Goal: Obtain resource: Download file/media

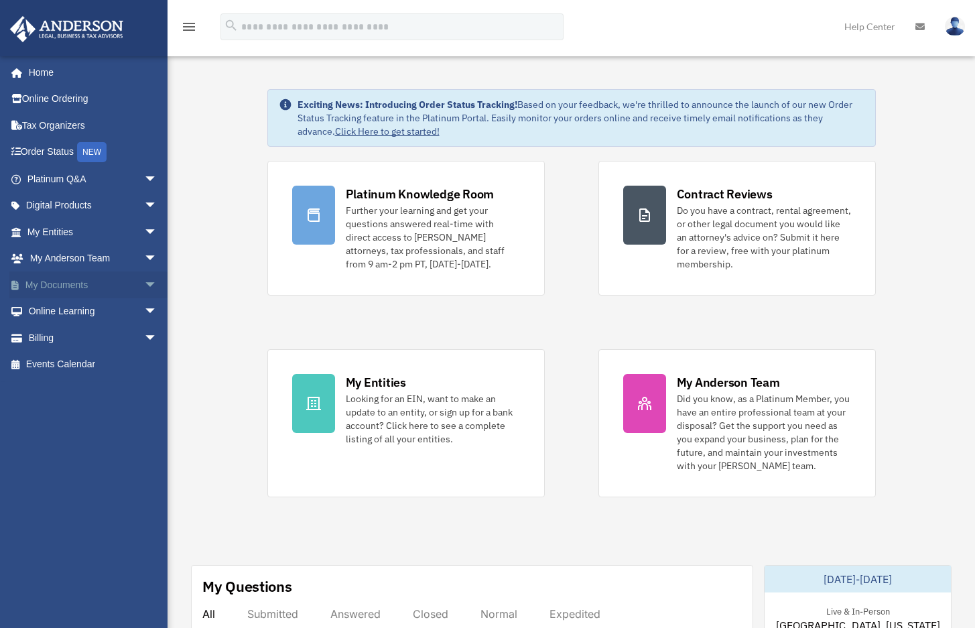
click at [144, 282] on span "arrow_drop_down" at bounding box center [157, 284] width 27 height 27
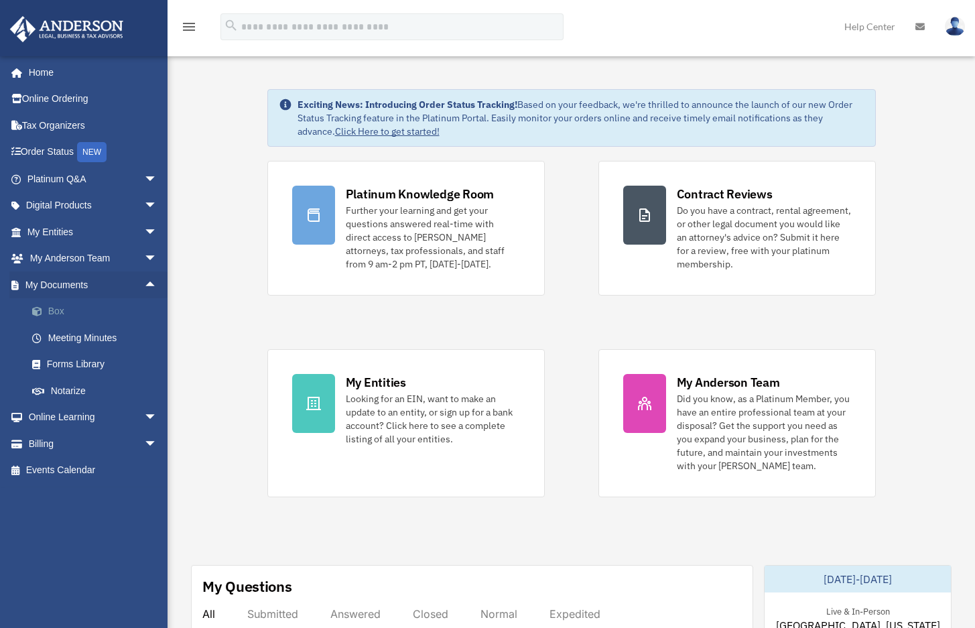
click at [108, 308] on link "Box" at bounding box center [98, 311] width 159 height 27
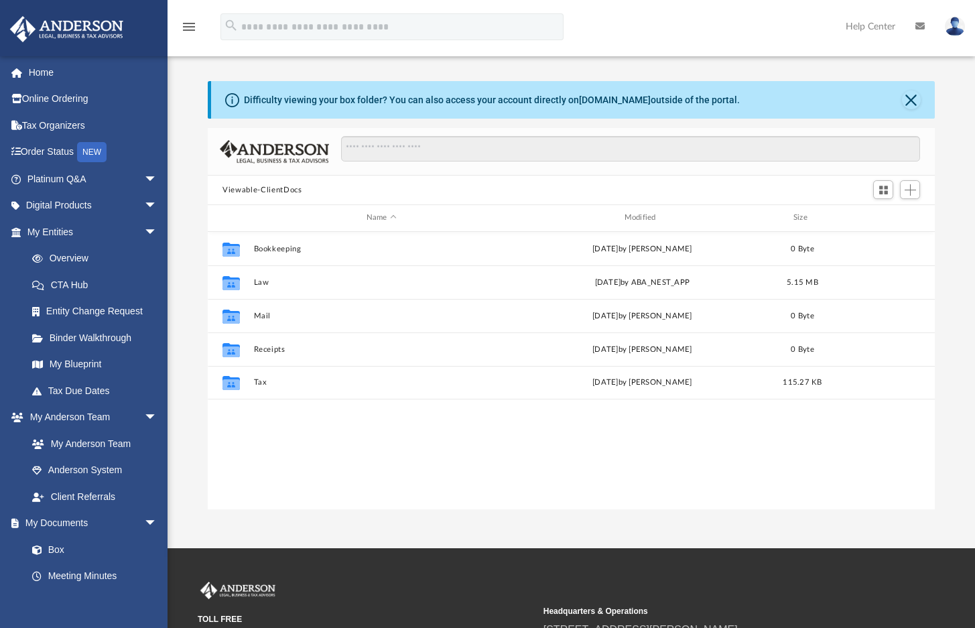
scroll to position [295, 716]
click at [144, 232] on span "arrow_drop_down" at bounding box center [157, 231] width 27 height 27
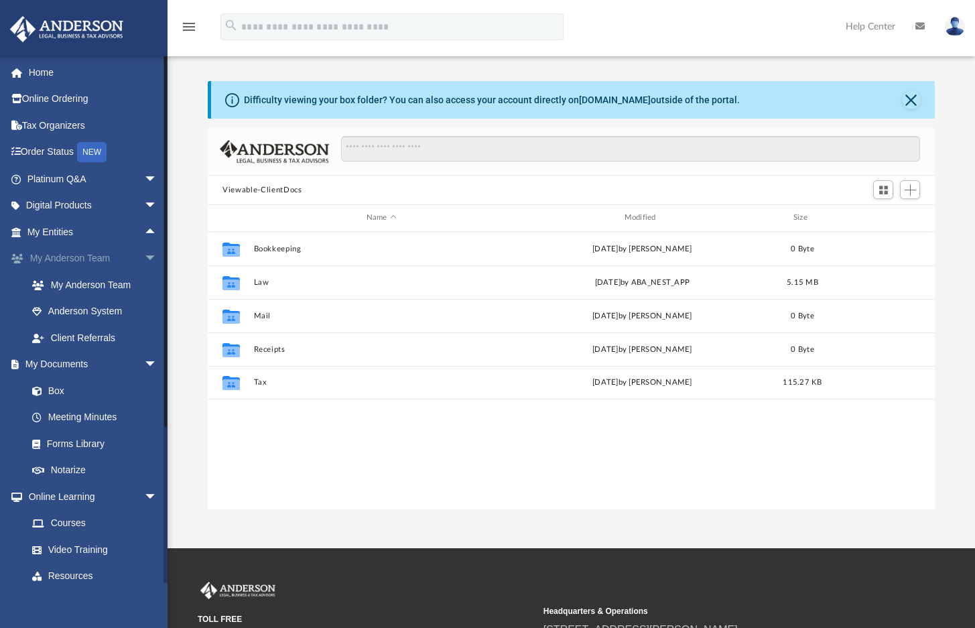
click at [144, 259] on span "arrow_drop_down" at bounding box center [157, 258] width 27 height 27
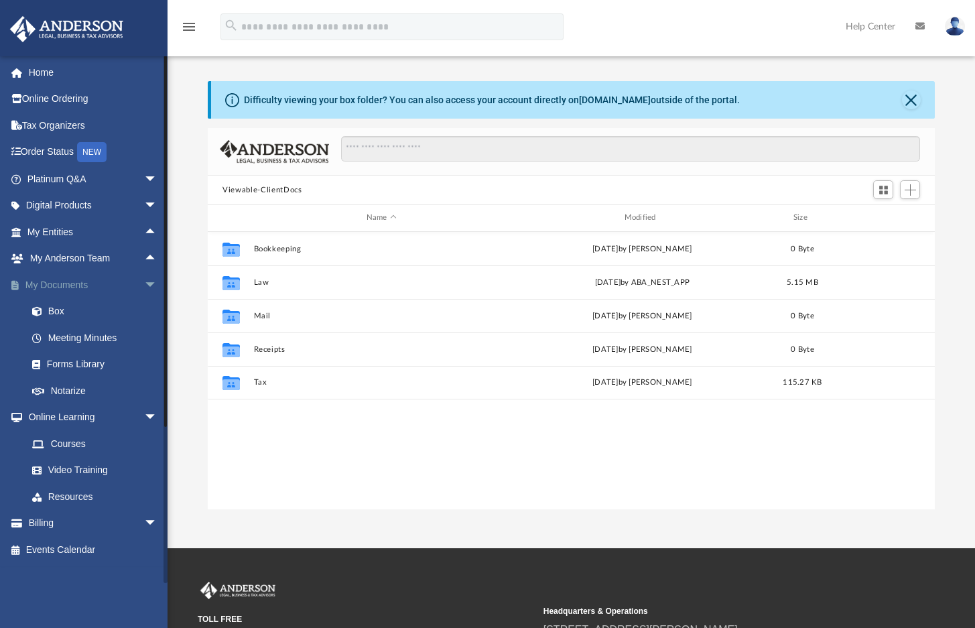
click at [144, 282] on span "arrow_drop_down" at bounding box center [157, 284] width 27 height 27
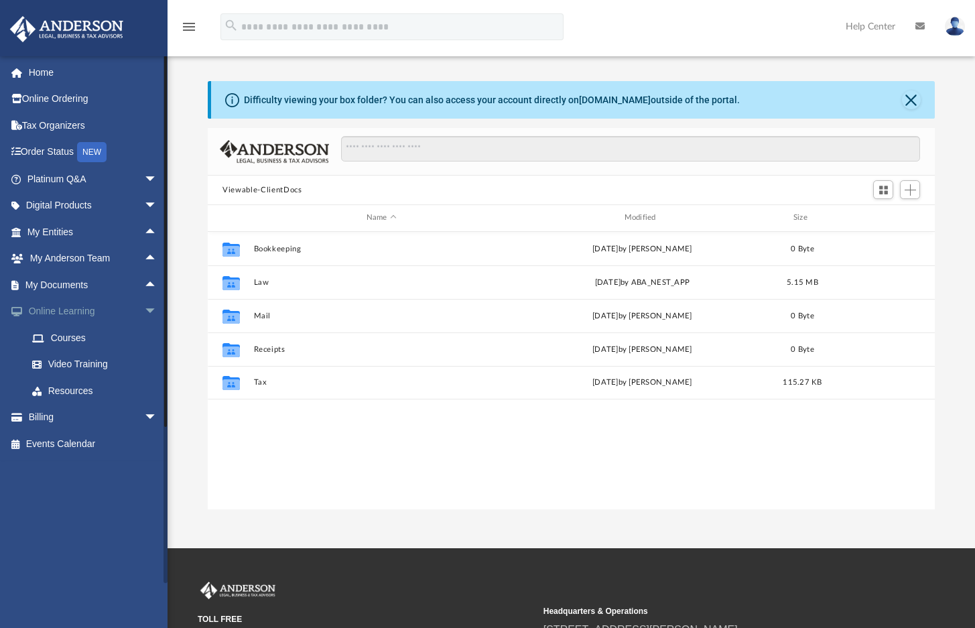
click at [144, 305] on span "arrow_drop_down" at bounding box center [157, 311] width 27 height 27
click at [144, 285] on span "arrow_drop_up" at bounding box center [157, 284] width 27 height 27
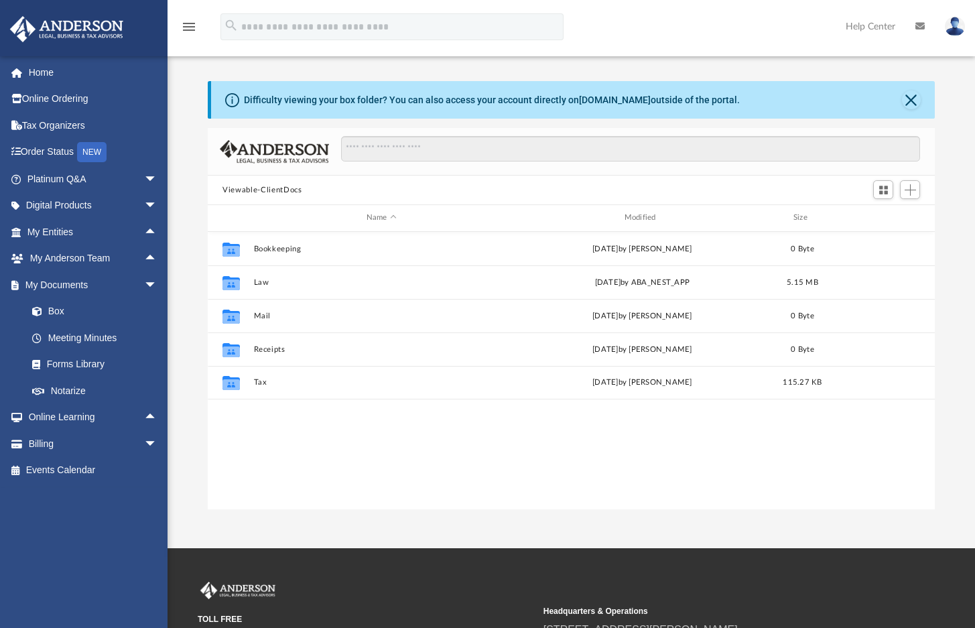
click at [195, 210] on div "Difficulty viewing your box folder? You can also access your account directly o…" at bounding box center [570, 295] width 807 height 428
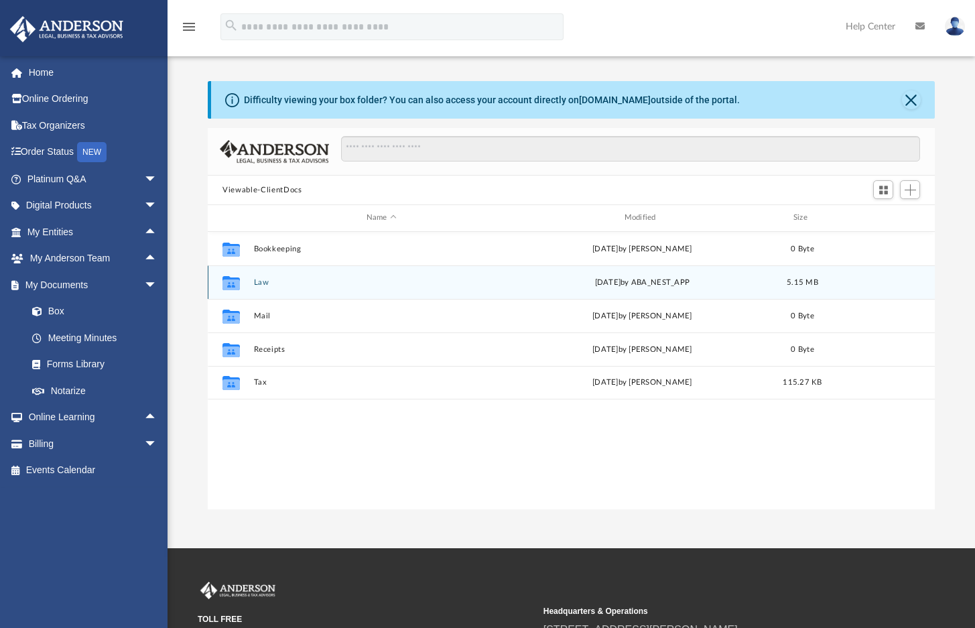
click at [298, 285] on button "Law" at bounding box center [381, 282] width 255 height 9
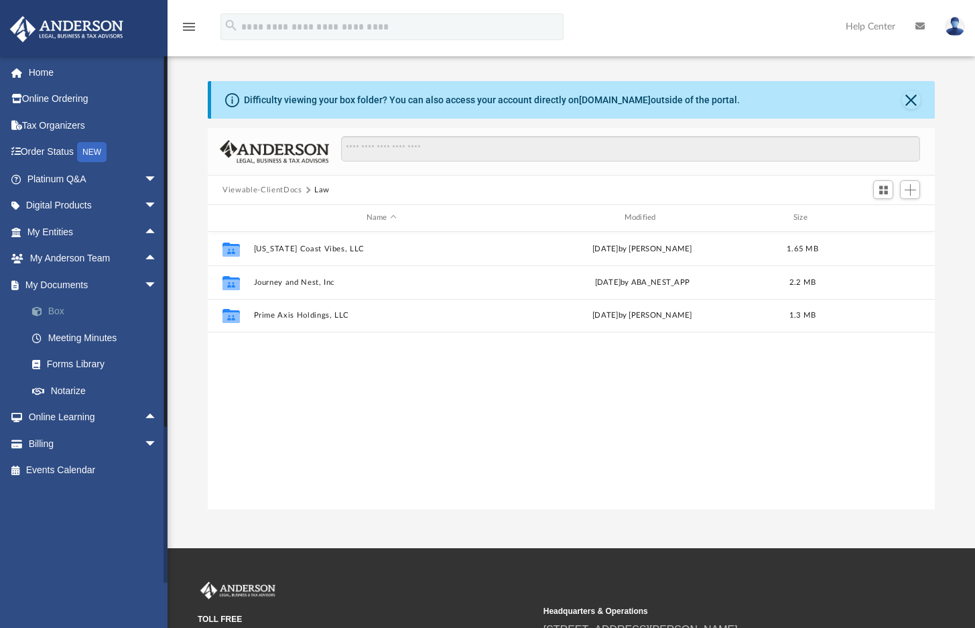
click at [58, 308] on link "Box" at bounding box center [98, 311] width 159 height 27
click at [57, 310] on link "Box" at bounding box center [98, 311] width 159 height 27
click at [301, 393] on div "Collaborated Folder Florida Coast Vibes, LLC Tue Aug 26 2025 by Samantha Turner…" at bounding box center [571, 370] width 727 height 277
click at [271, 191] on button "Viewable-ClientDocs" at bounding box center [261, 190] width 79 height 12
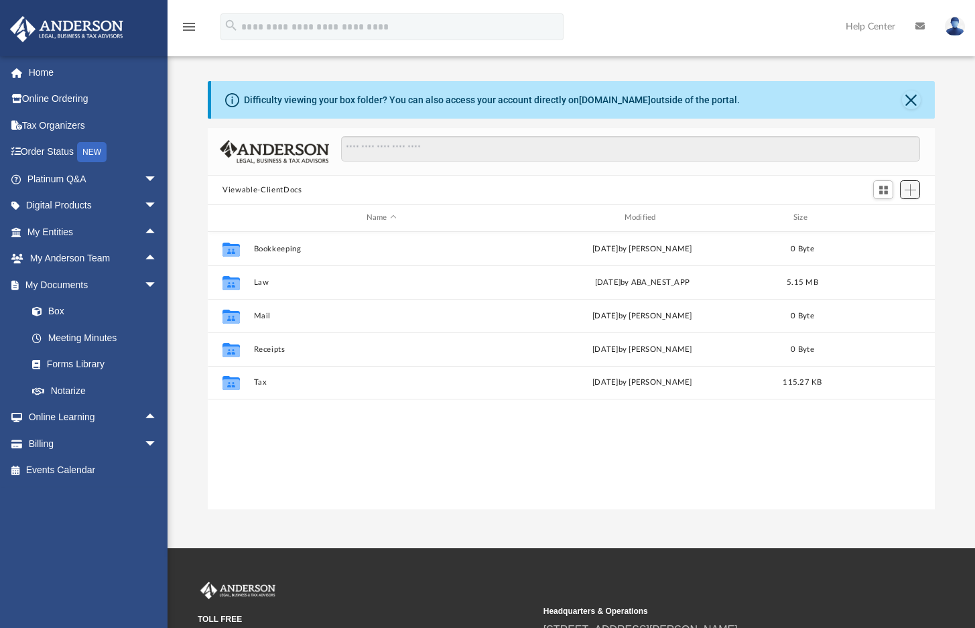
click at [913, 191] on span "Add" at bounding box center [909, 189] width 11 height 11
click at [883, 218] on li "Upload" at bounding box center [891, 217] width 43 height 14
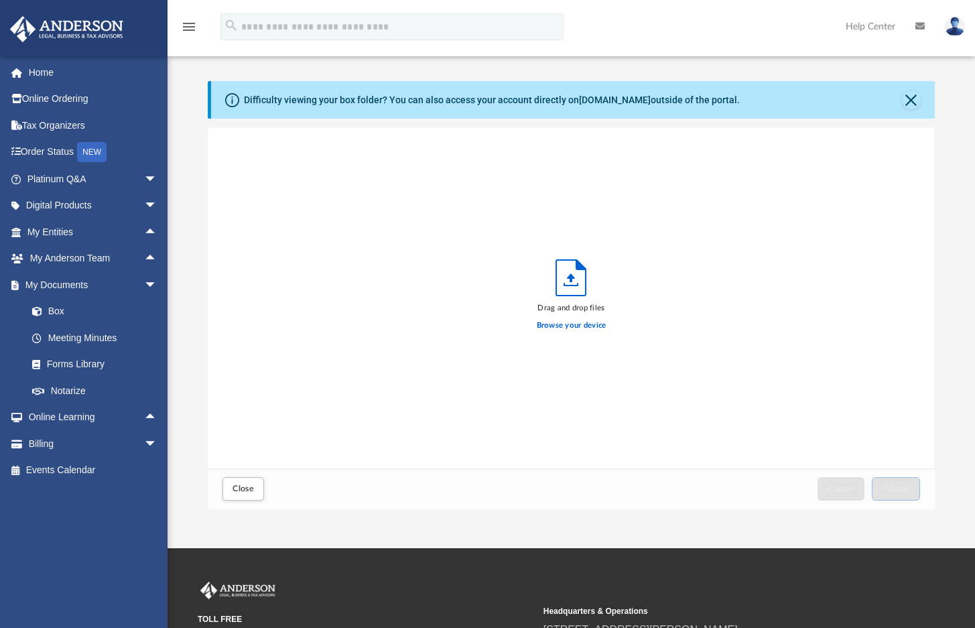
scroll to position [330, 716]
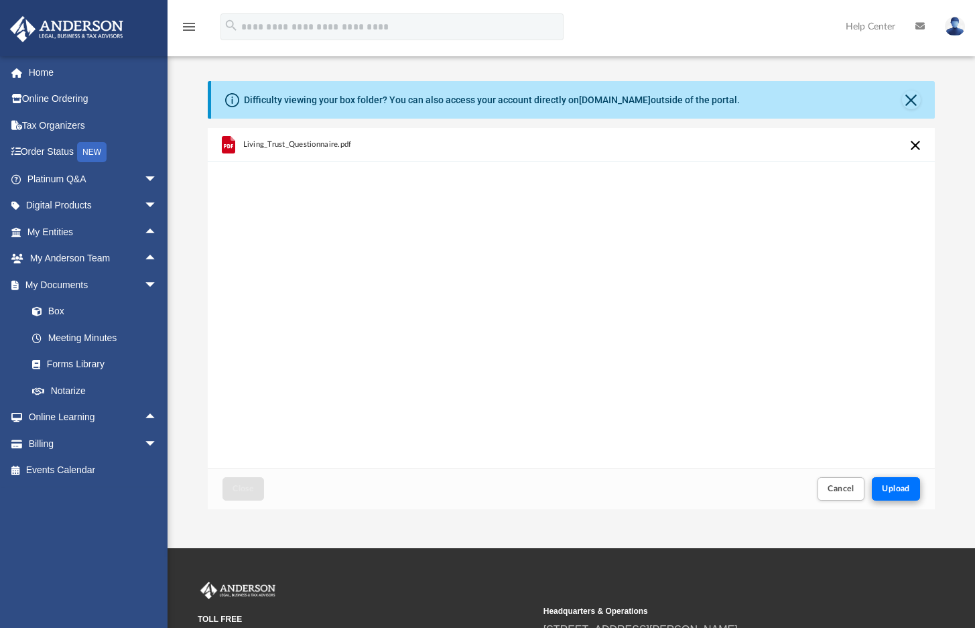
click at [899, 491] on span "Upload" at bounding box center [896, 488] width 28 height 8
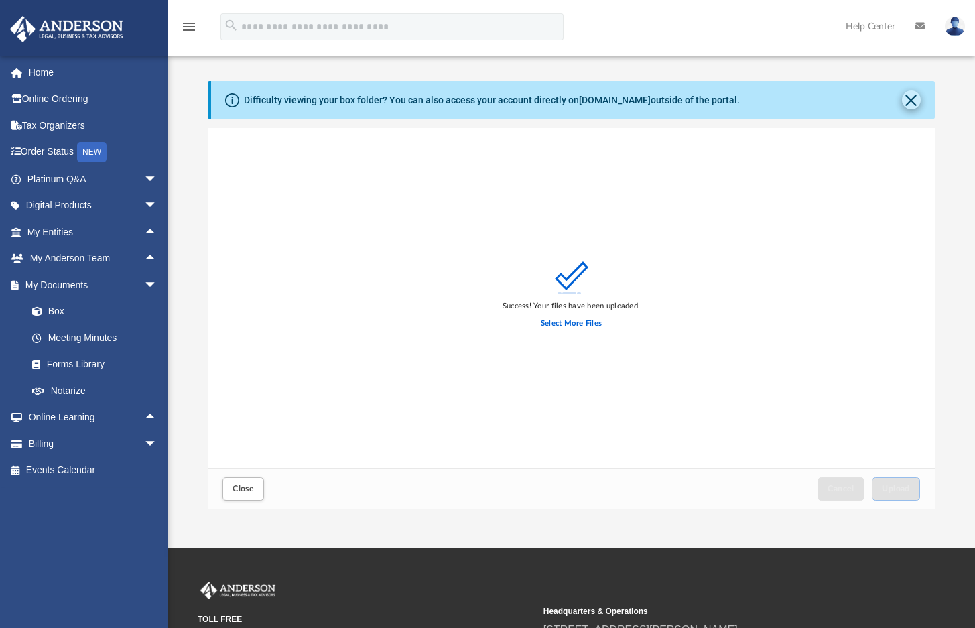
click at [913, 99] on button "Close" at bounding box center [911, 99] width 19 height 19
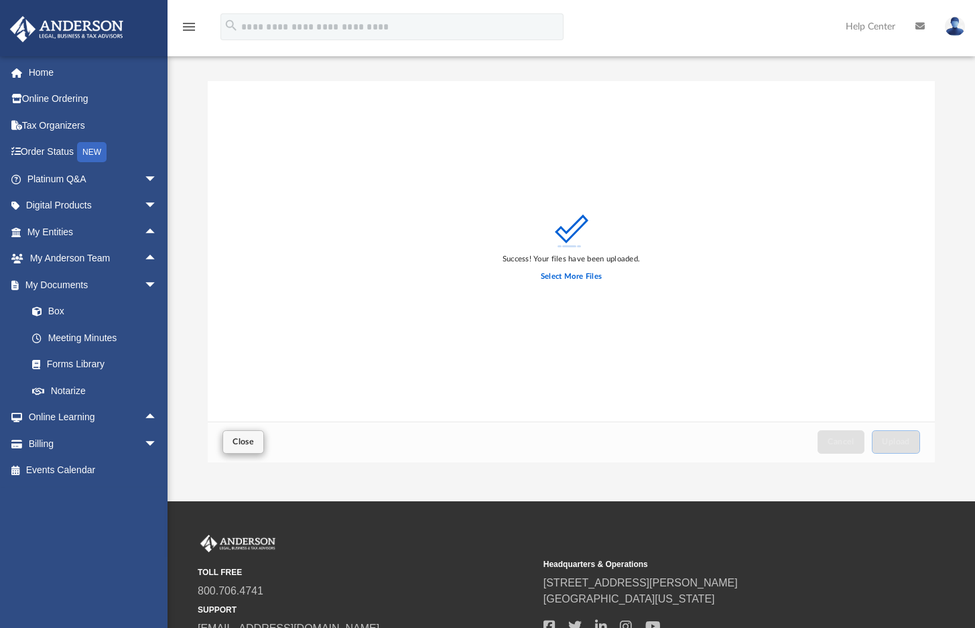
click at [232, 446] on span "Close" at bounding box center [242, 442] width 21 height 8
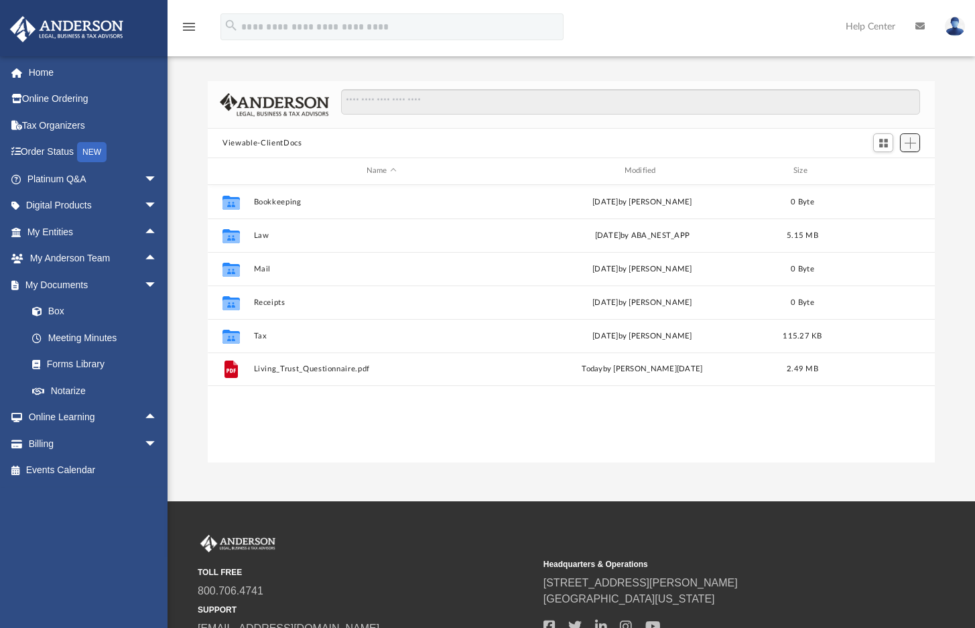
click at [910, 144] on span "Add" at bounding box center [909, 142] width 11 height 11
click at [888, 172] on li "Upload" at bounding box center [891, 170] width 43 height 14
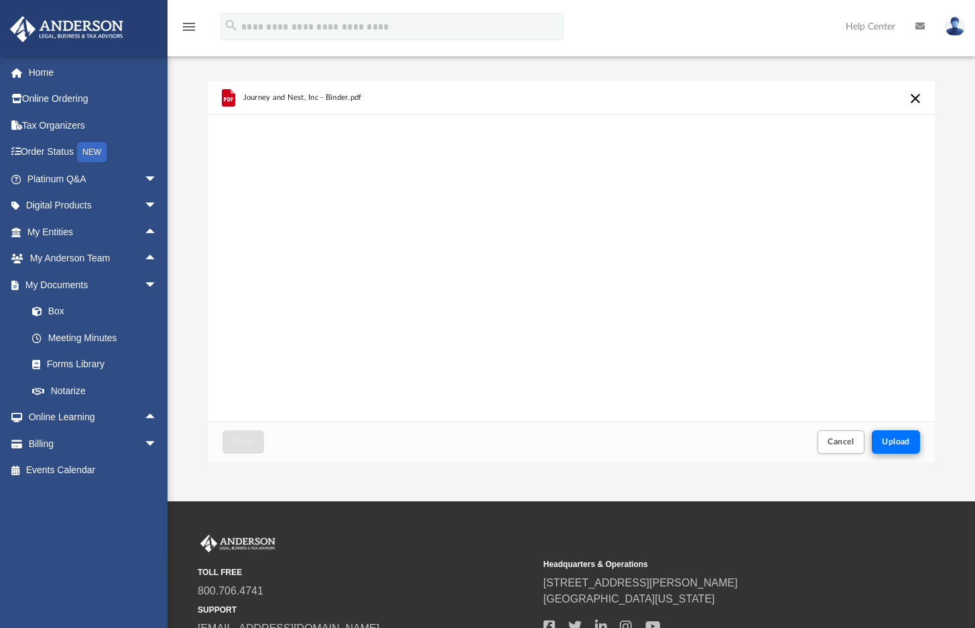
click at [895, 446] on span "Upload" at bounding box center [896, 442] width 28 height 8
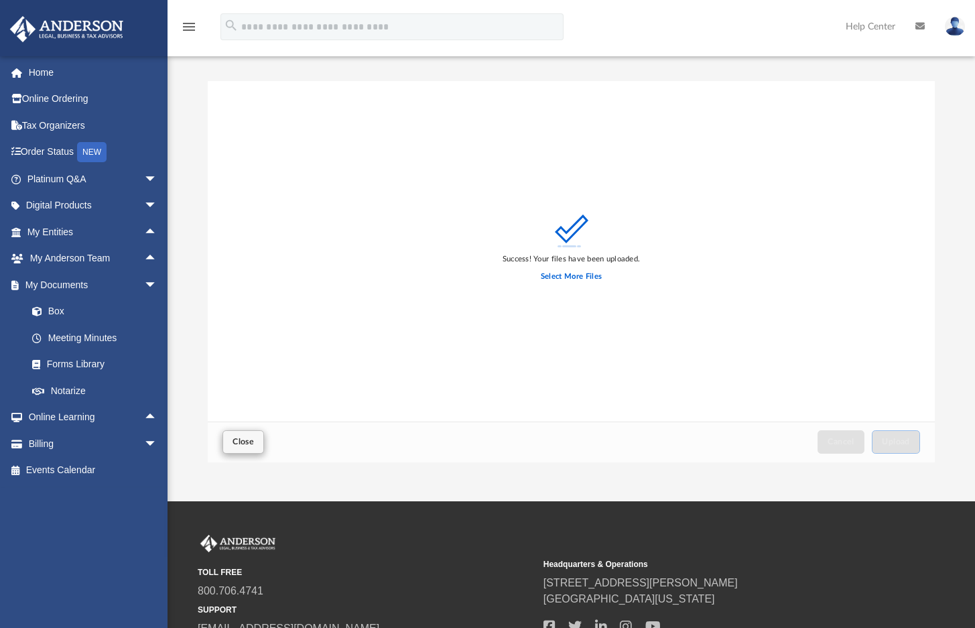
click at [232, 448] on button "Close" at bounding box center [243, 441] width 42 height 23
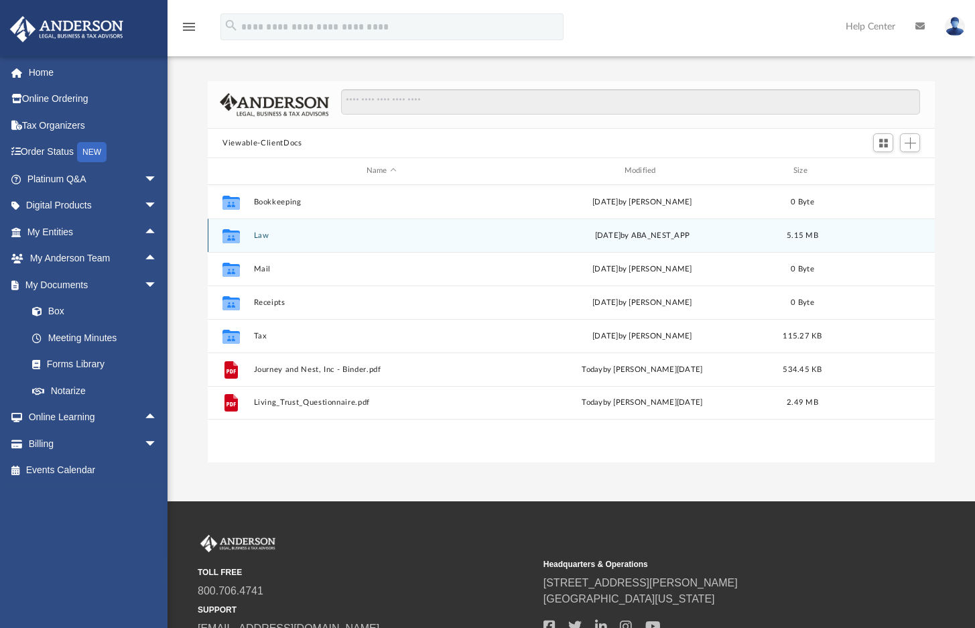
click at [348, 239] on button "Law" at bounding box center [381, 235] width 255 height 9
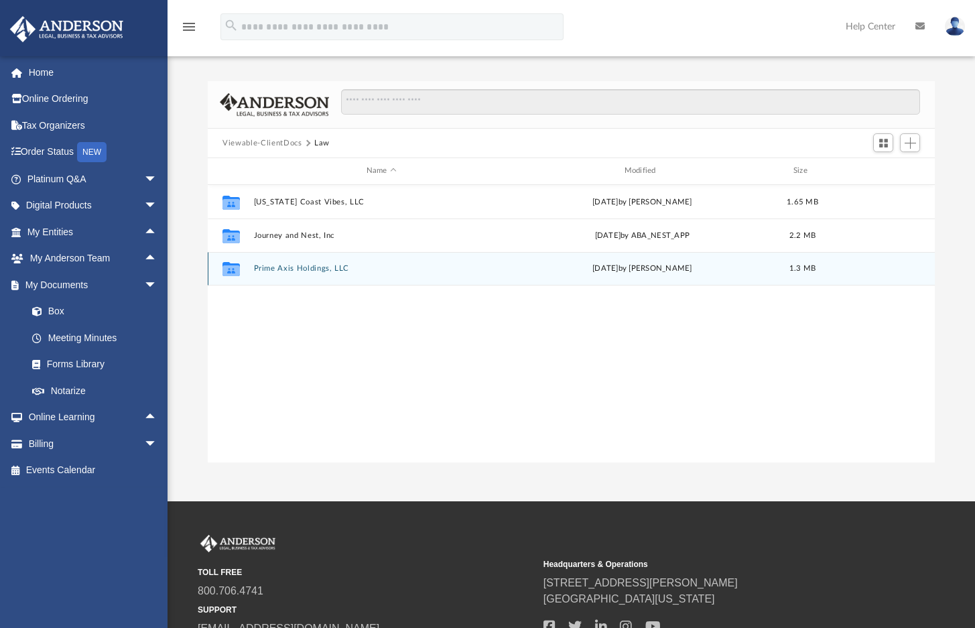
click at [386, 272] on button "Prime Axis Holdings, LLC" at bounding box center [381, 268] width 255 height 9
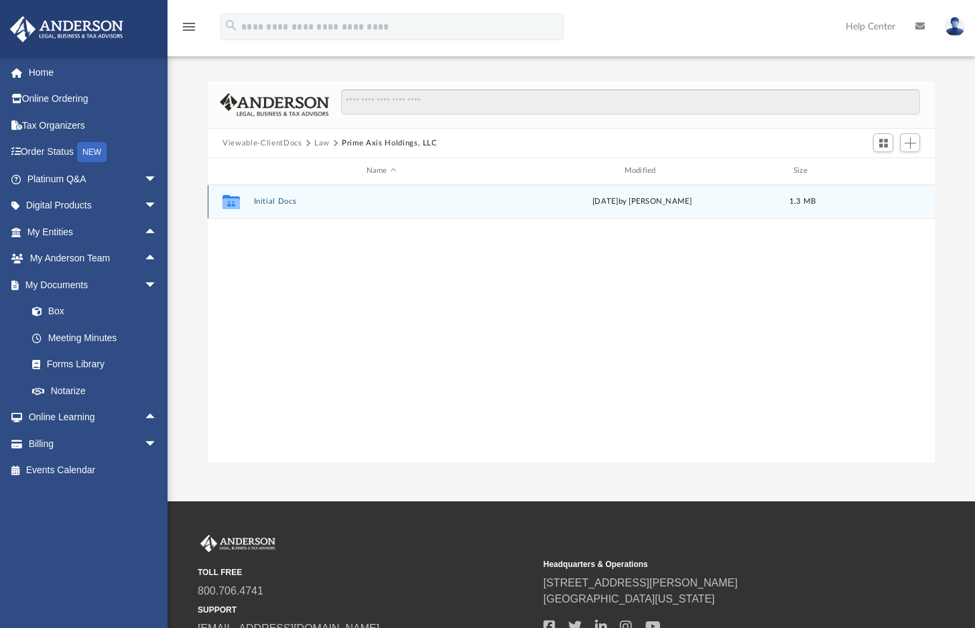
click at [261, 200] on button "Initial Docs" at bounding box center [381, 201] width 255 height 9
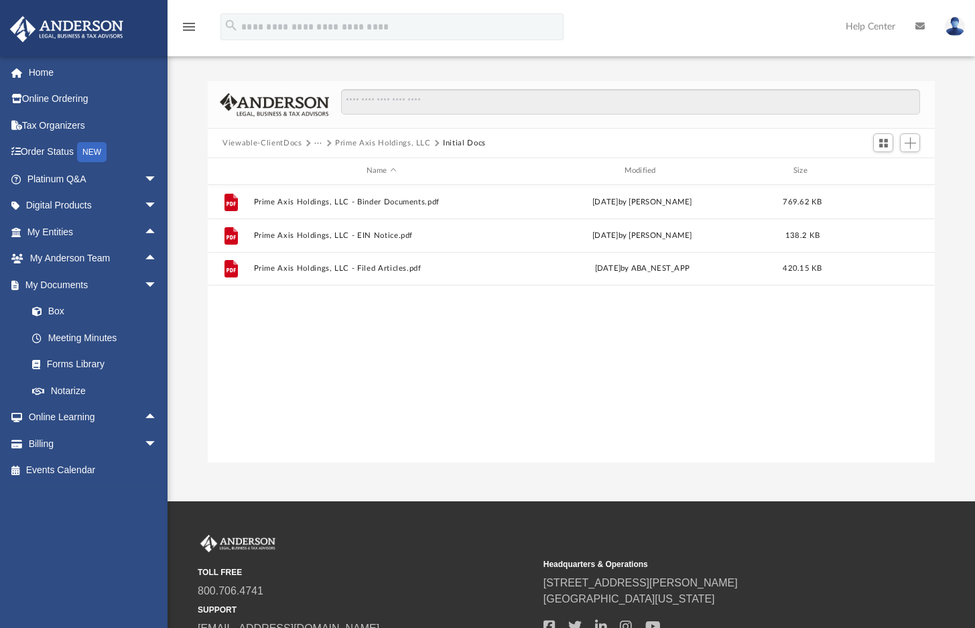
click at [332, 328] on div "File Prime Axis Holdings, LLC - Binder Documents.pdf Wed Aug 27 2025 by Crayton…" at bounding box center [571, 323] width 727 height 277
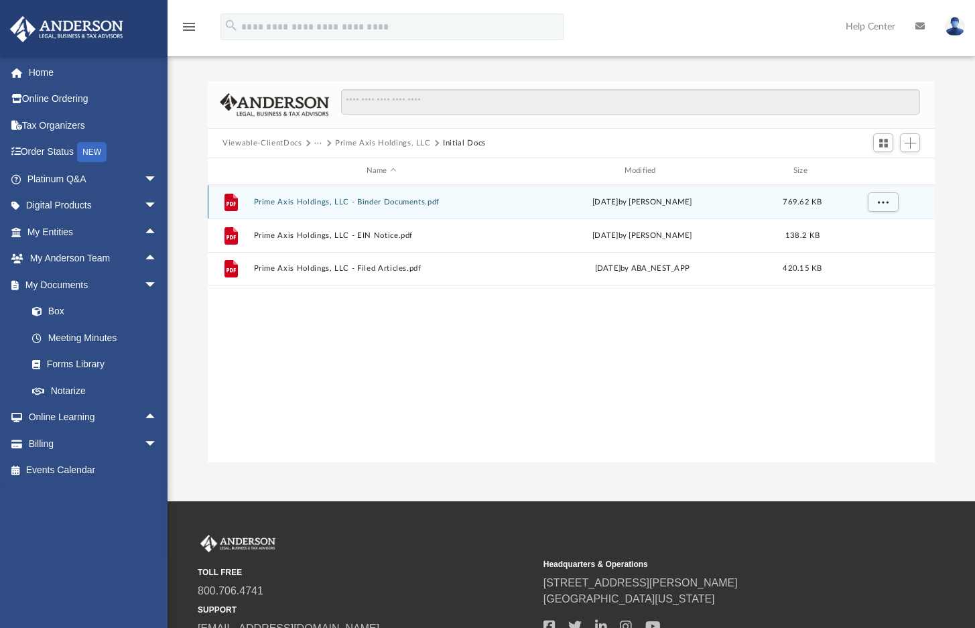
click at [279, 203] on button "Prime Axis Holdings, LLC - Binder Documents.pdf" at bounding box center [381, 202] width 255 height 9
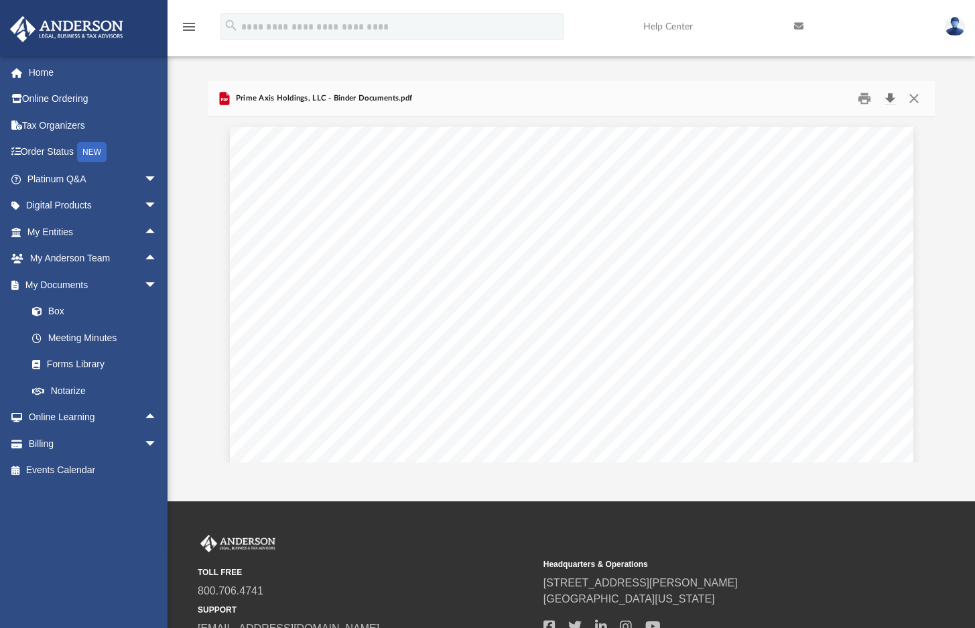
click at [892, 98] on button "Download" at bounding box center [890, 98] width 24 height 21
click at [144, 282] on span "arrow_drop_down" at bounding box center [157, 284] width 27 height 27
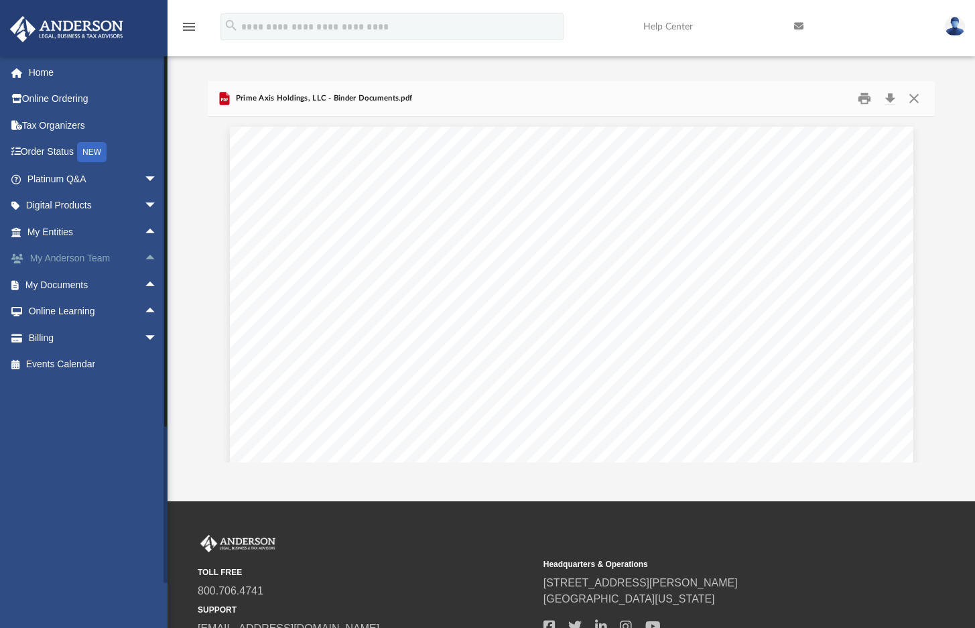
click at [144, 259] on span "arrow_drop_up" at bounding box center [157, 258] width 27 height 27
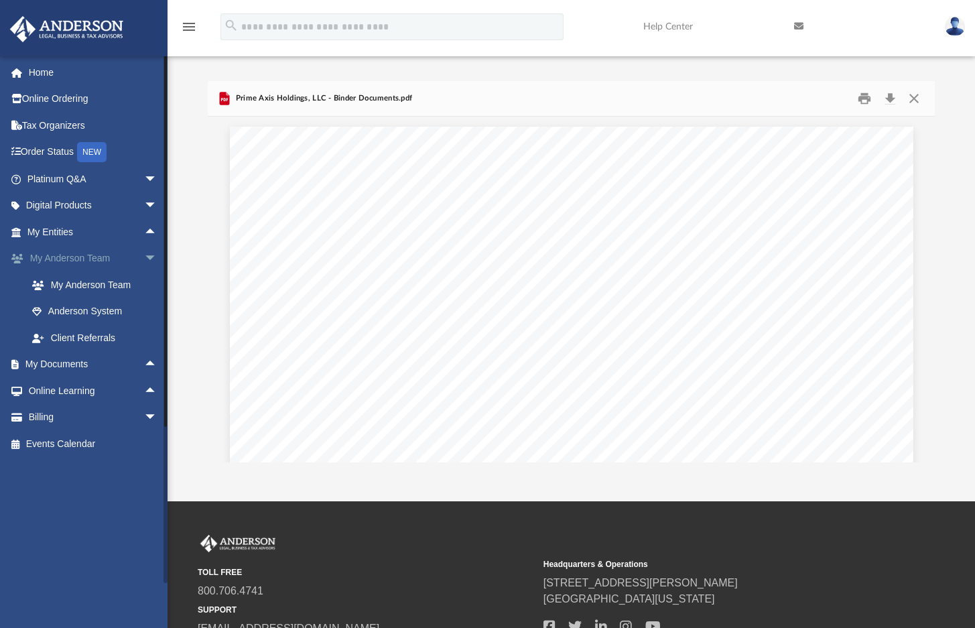
click at [144, 259] on span "arrow_drop_down" at bounding box center [157, 258] width 27 height 27
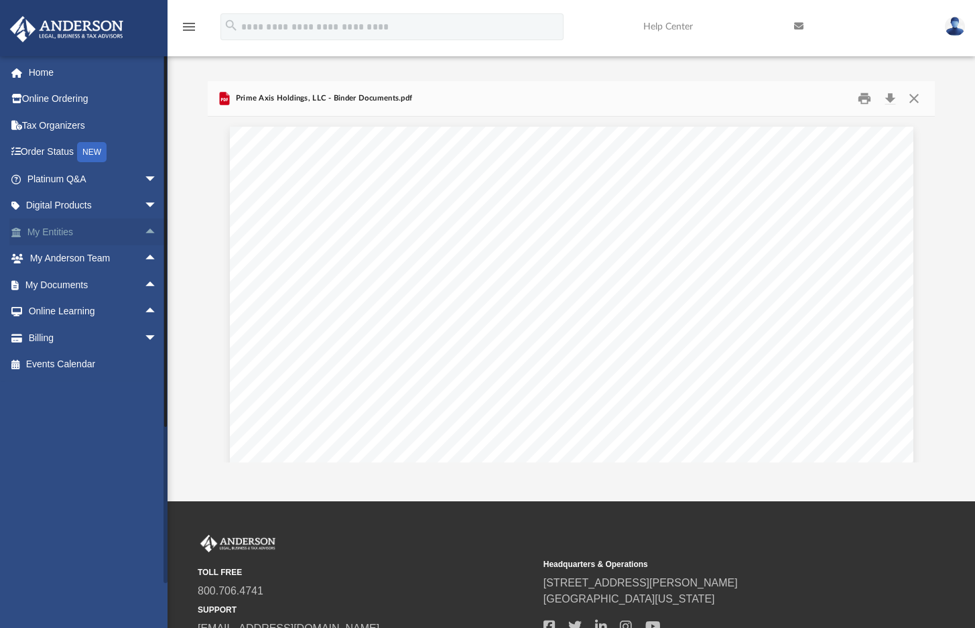
click at [144, 228] on span "arrow_drop_up" at bounding box center [157, 231] width 27 height 27
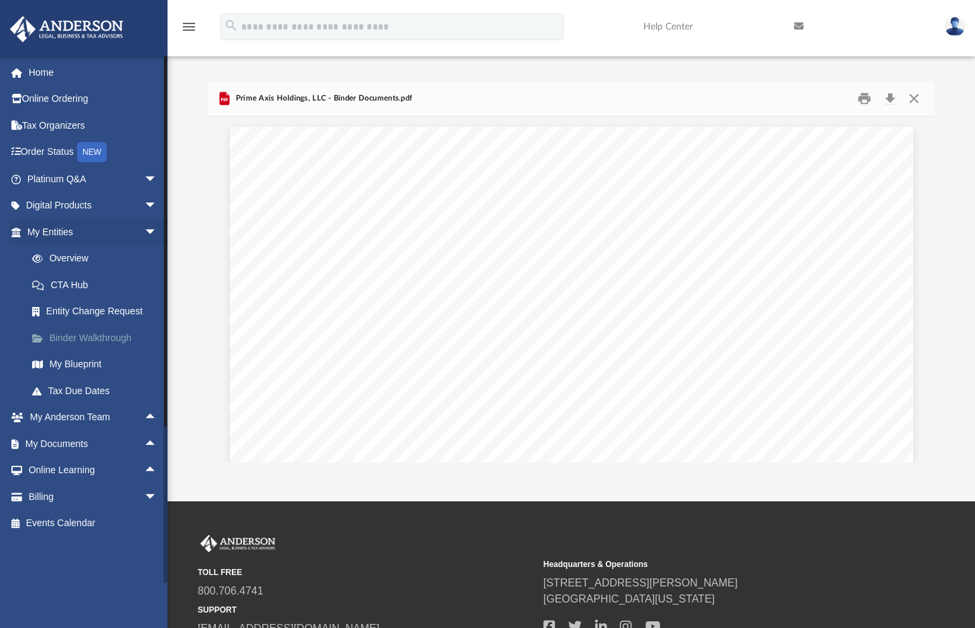
click at [96, 334] on link "Binder Walkthrough" at bounding box center [98, 337] width 159 height 27
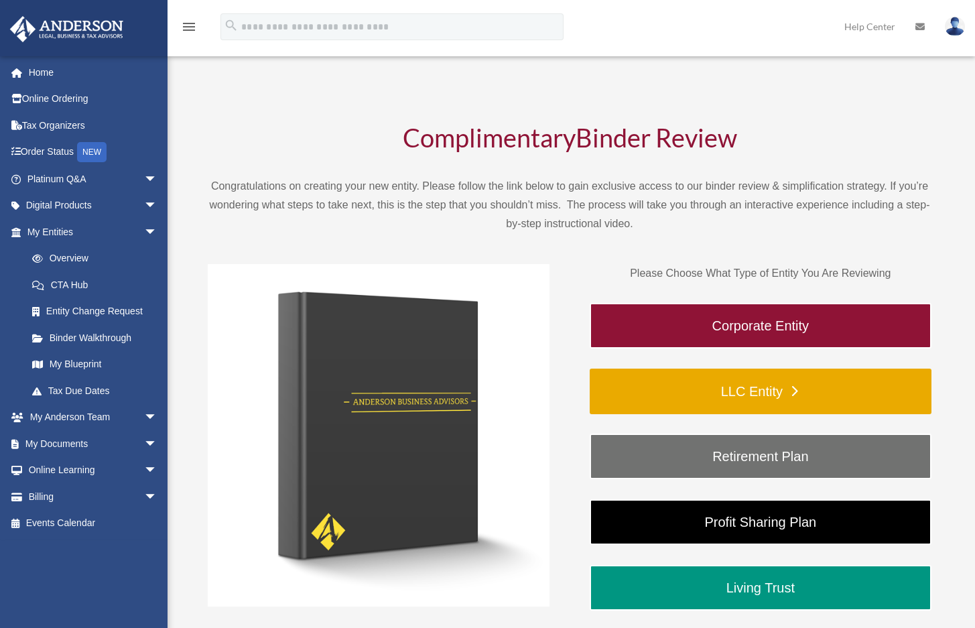
click at [754, 395] on link "LLC Entity" at bounding box center [761, 391] width 342 height 46
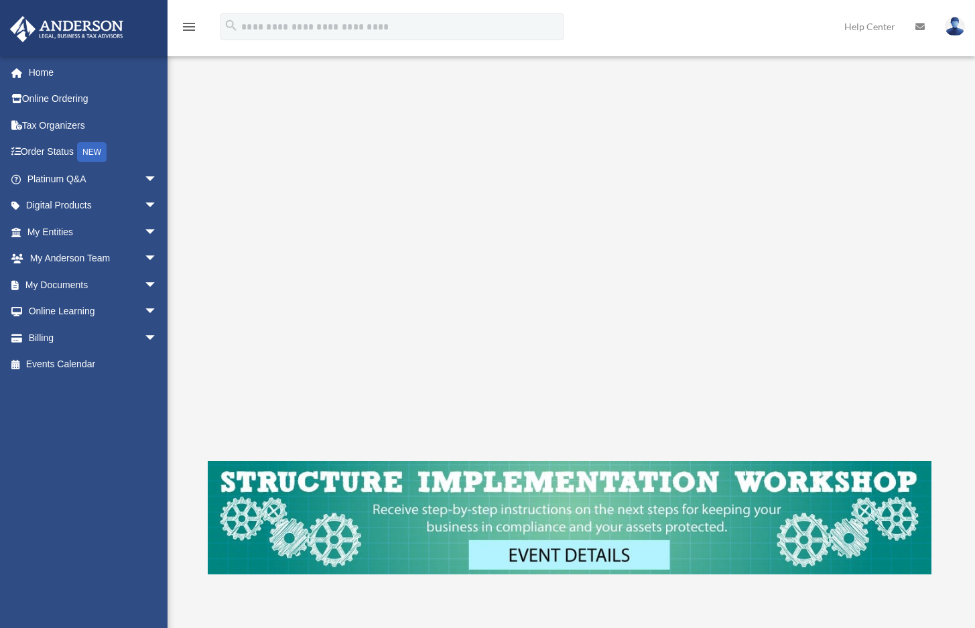
scroll to position [121, 0]
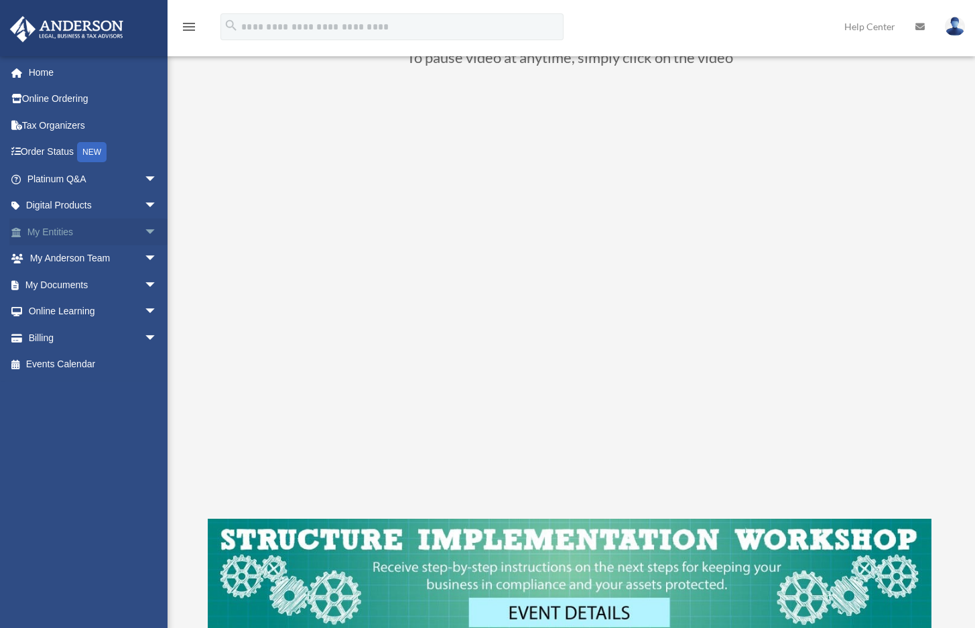
click at [144, 233] on span "arrow_drop_down" at bounding box center [157, 231] width 27 height 27
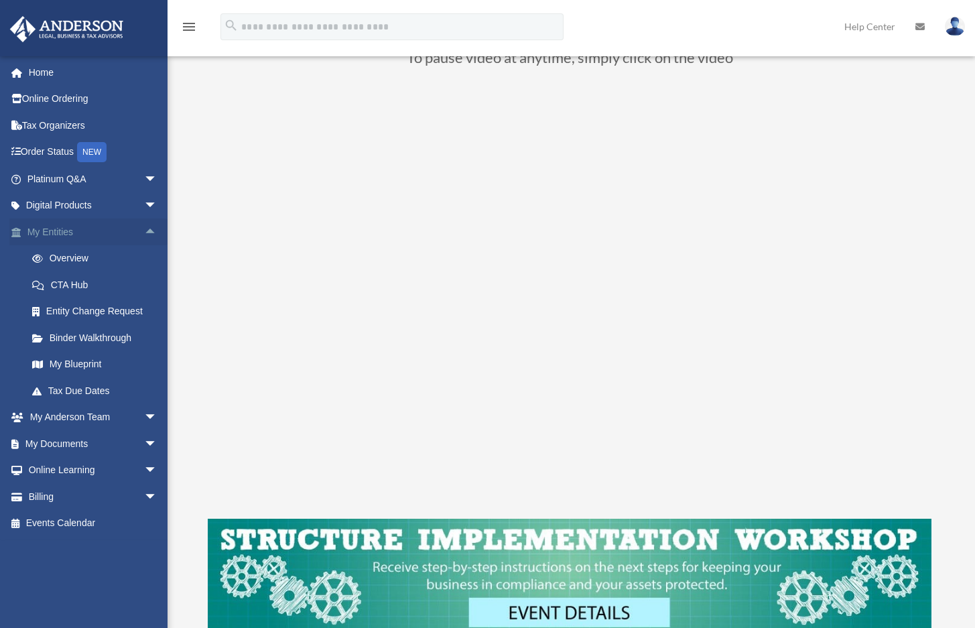
click at [144, 232] on span "arrow_drop_up" at bounding box center [157, 231] width 27 height 27
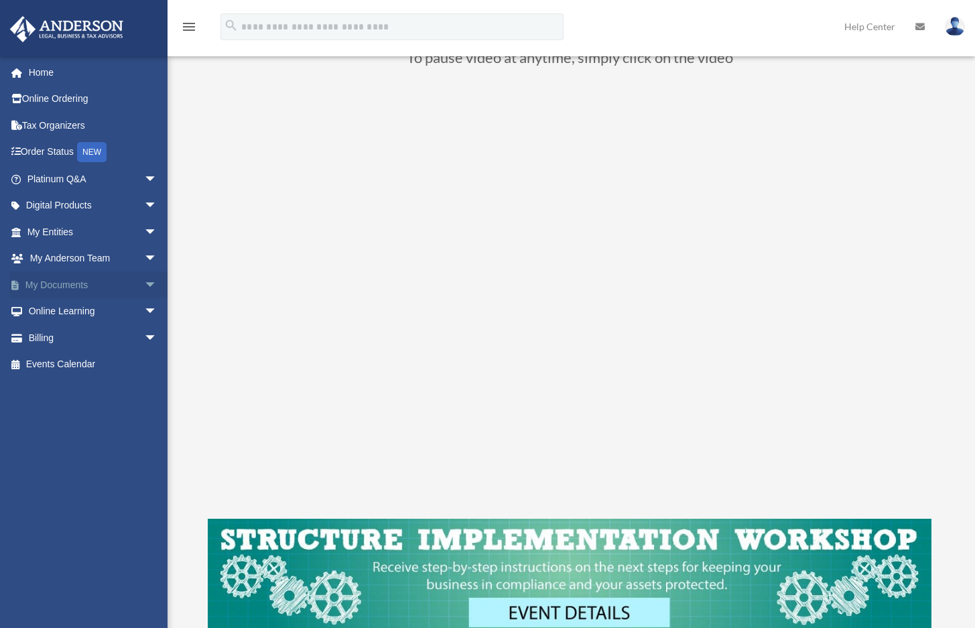
click at [144, 281] on span "arrow_drop_down" at bounding box center [157, 284] width 27 height 27
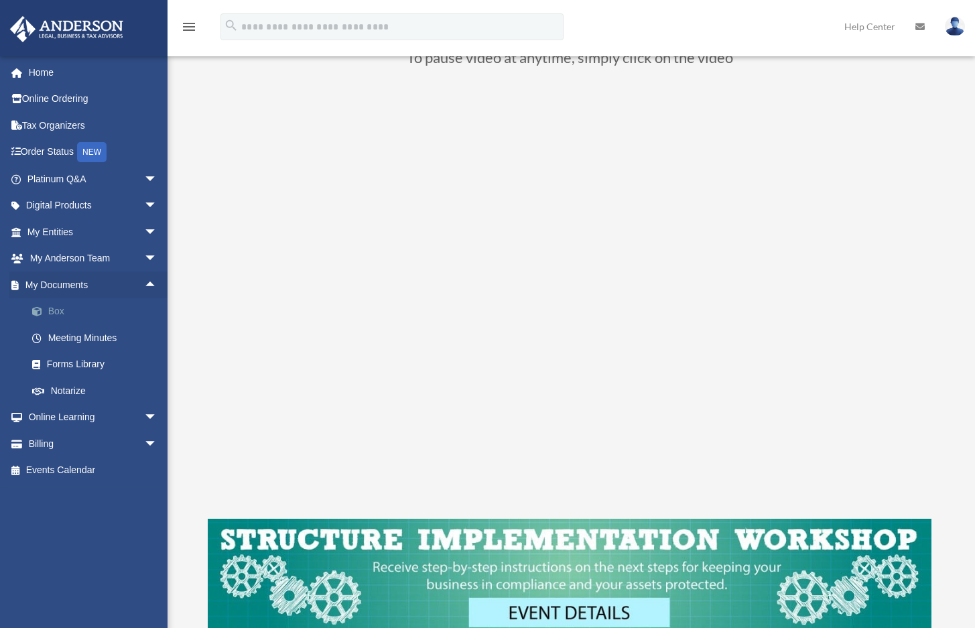
click at [118, 309] on link "Box" at bounding box center [98, 311] width 159 height 27
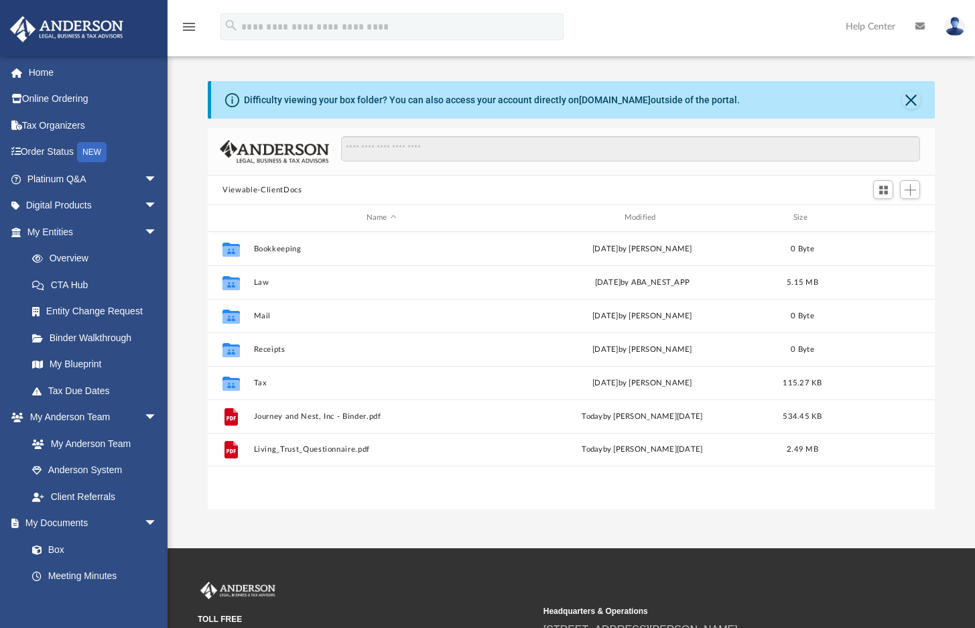
scroll to position [295, 716]
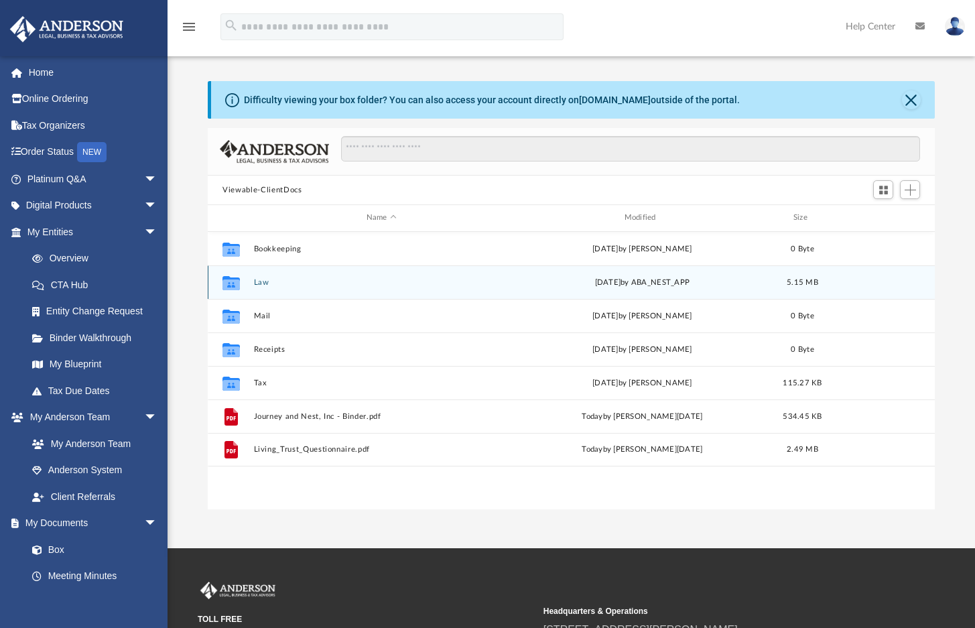
click at [295, 285] on button "Law" at bounding box center [381, 282] width 255 height 9
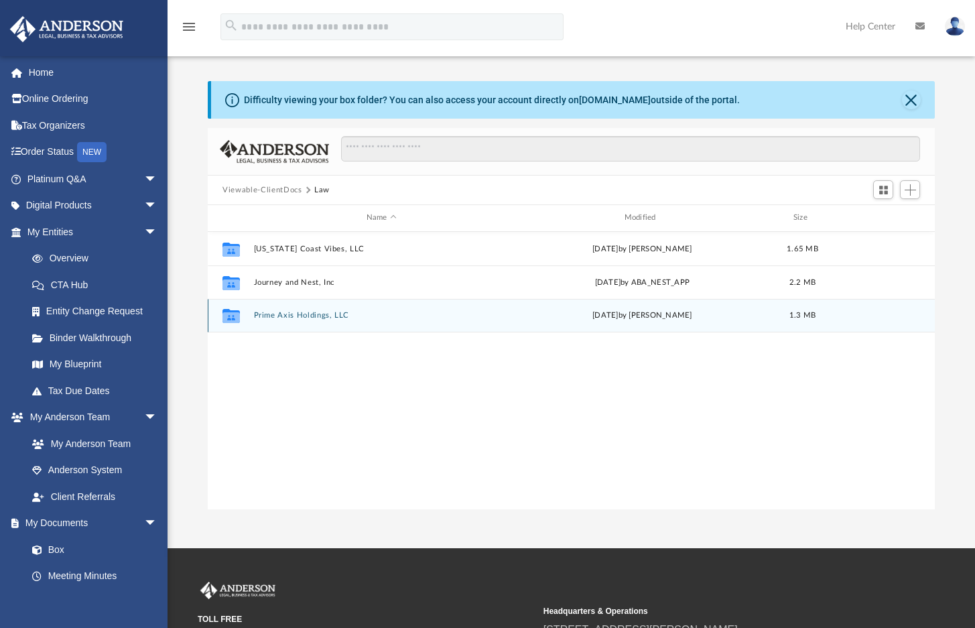
click at [374, 316] on button "Prime Axis Holdings, LLC" at bounding box center [381, 315] width 255 height 9
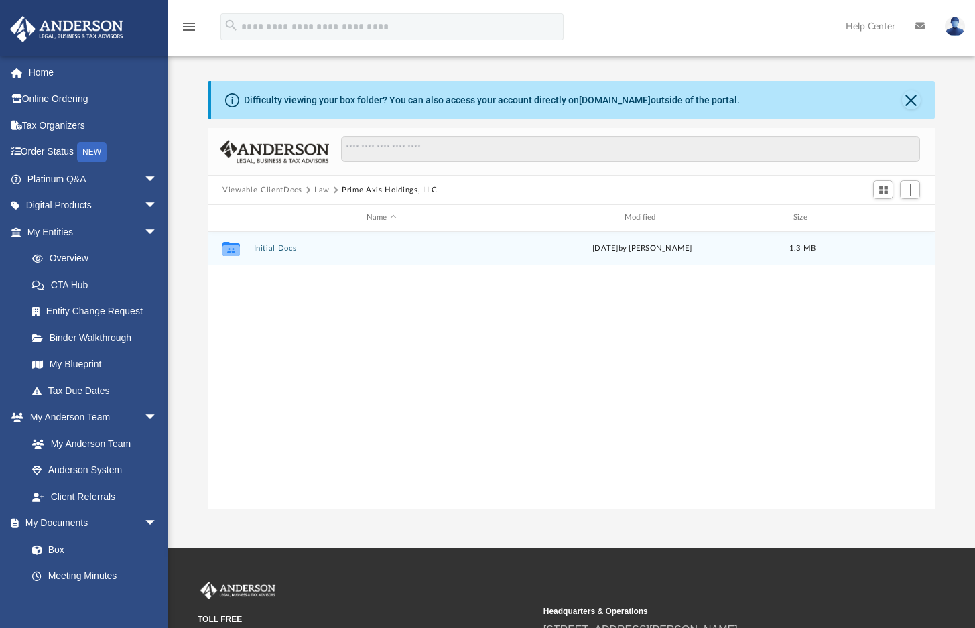
click at [348, 251] on button "Initial Docs" at bounding box center [381, 248] width 255 height 9
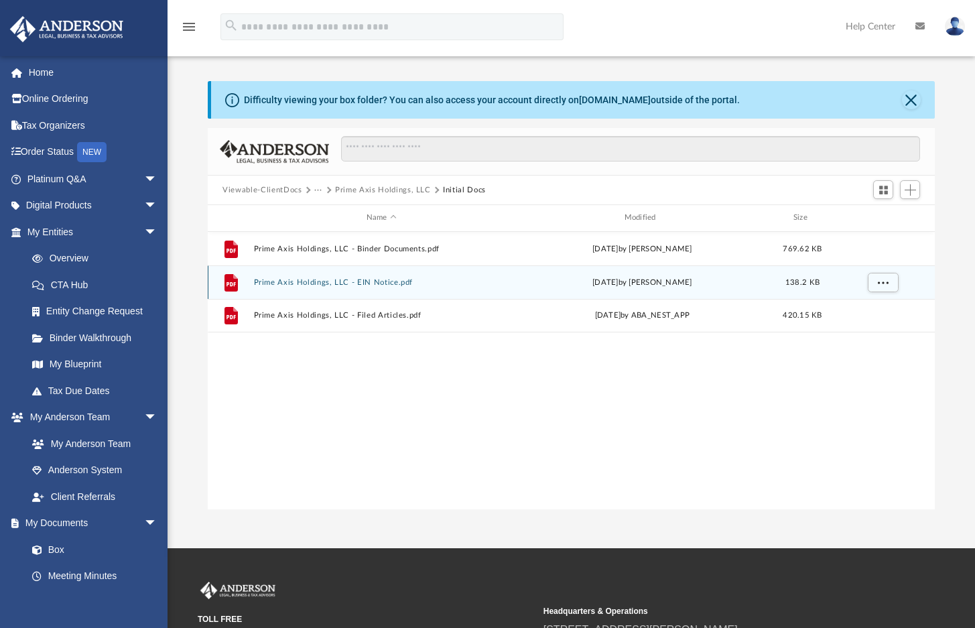
click at [298, 283] on button "Prime Axis Holdings, LLC - EIN Notice.pdf" at bounding box center [381, 282] width 255 height 9
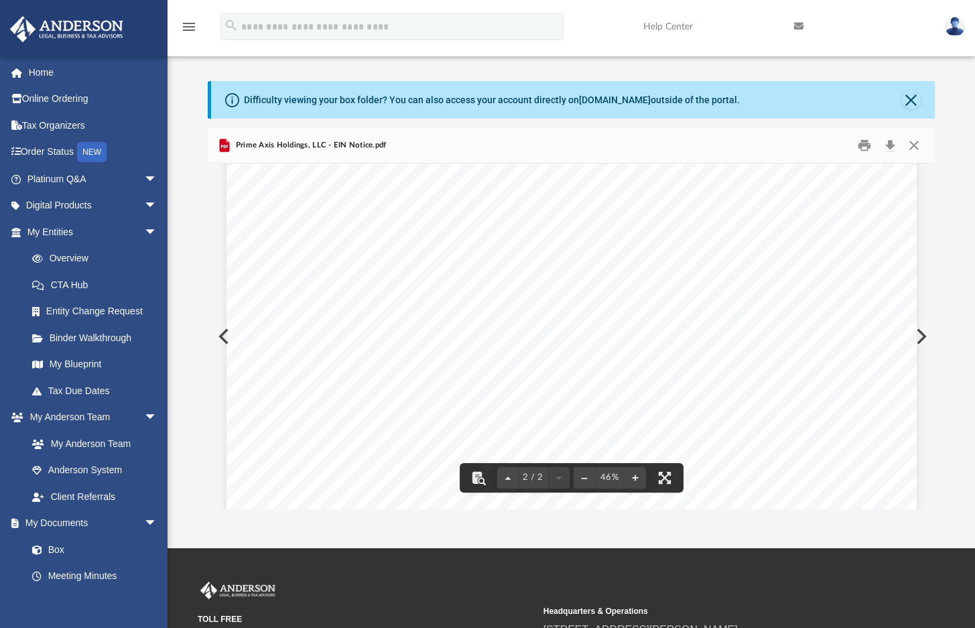
scroll to position [1164, 0]
